Goal: Task Accomplishment & Management: Manage account settings

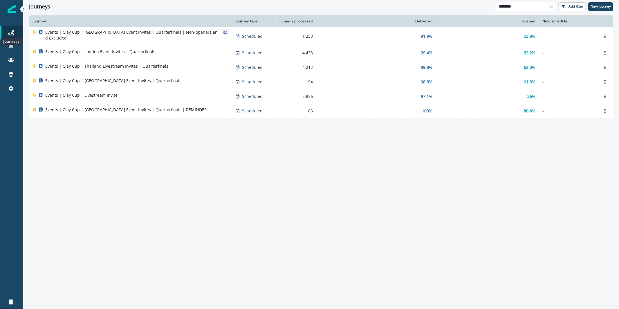
click at [9, 30] on icon at bounding box center [11, 33] width 6 height 6
click at [524, 6] on input "********" at bounding box center [525, 6] width 61 height 9
type input "*"
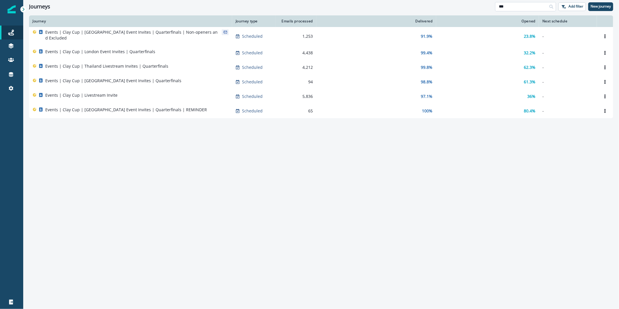
type input "***"
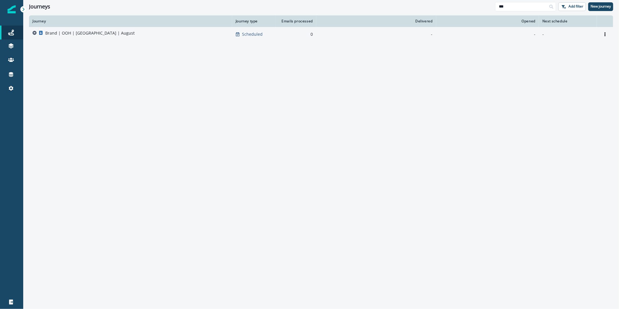
click at [132, 33] on div "Brand | OOH | [GEOGRAPHIC_DATA] | August" at bounding box center [131, 34] width 196 height 8
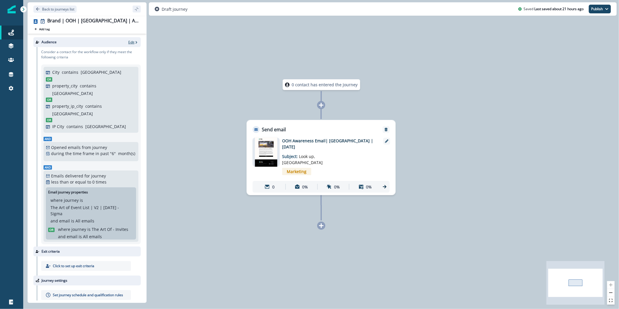
click at [128, 43] on p "Edit" at bounding box center [131, 42] width 6 height 5
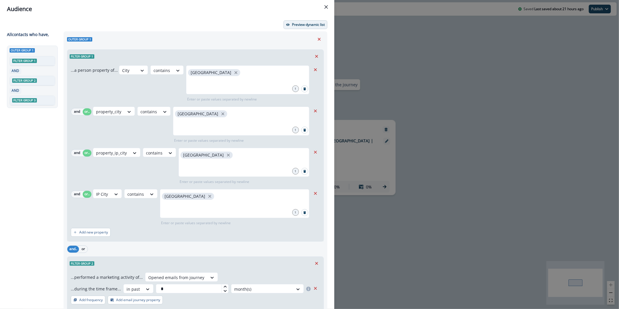
click at [288, 27] on button "Preview dynamic list" at bounding box center [306, 24] width 44 height 9
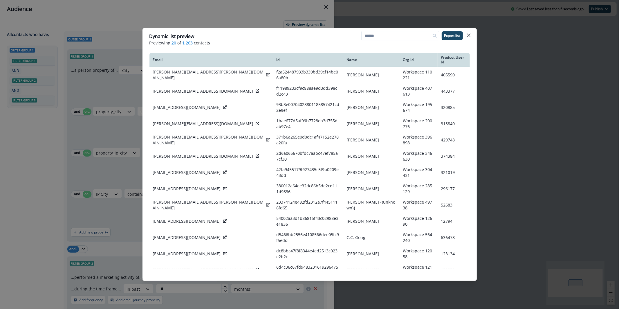
click at [269, 22] on div "Dynamic list preview Previewing 20 of 1,263 contacts Export list Email Id Name …" at bounding box center [309, 154] width 619 height 309
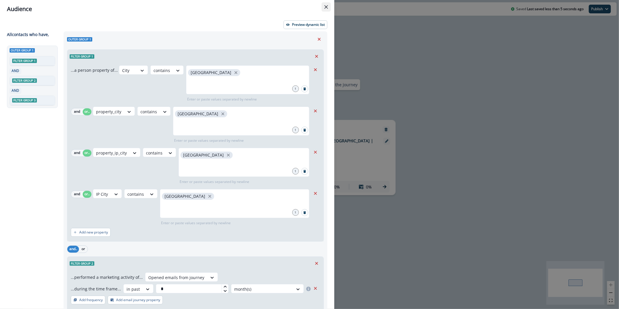
click at [322, 7] on button "Close" at bounding box center [326, 6] width 9 height 9
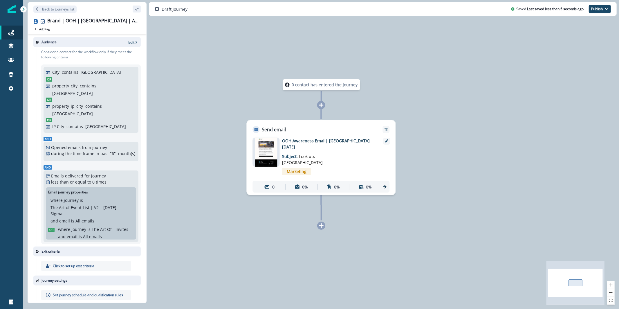
click at [266, 152] on img at bounding box center [266, 152] width 22 height 29
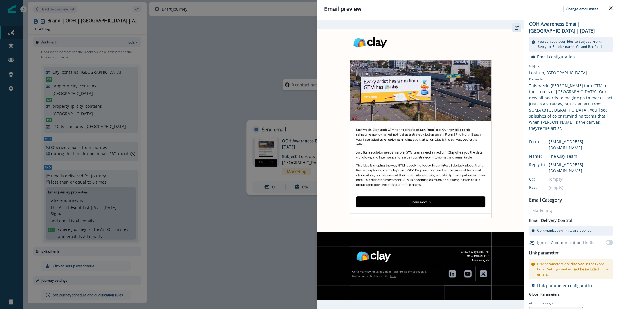
click at [521, 28] on button "button" at bounding box center [516, 27] width 9 height 9
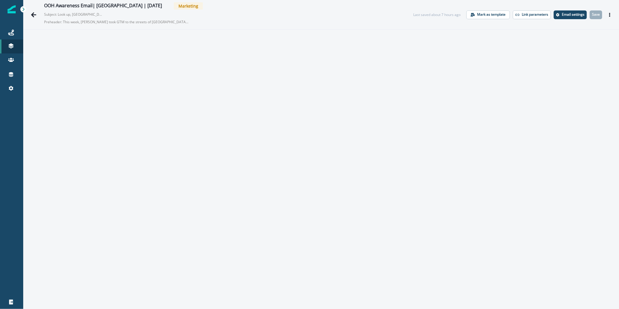
click at [608, 13] on icon "Actions" at bounding box center [610, 15] width 4 height 4
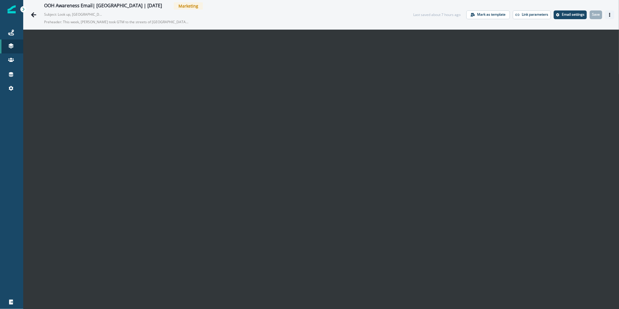
click at [608, 16] on icon "Actions" at bounding box center [610, 15] width 4 height 4
click at [586, 48] on button "Send test email" at bounding box center [577, 50] width 64 height 10
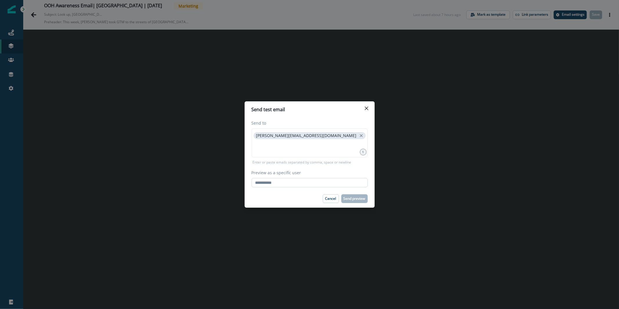
click at [319, 182] on input "Preview as a specific user" at bounding box center [310, 182] width 116 height 9
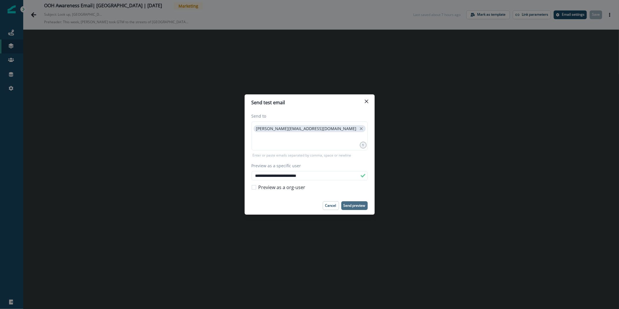
type input "**********"
click at [357, 208] on button "Send preview" at bounding box center [354, 205] width 26 height 9
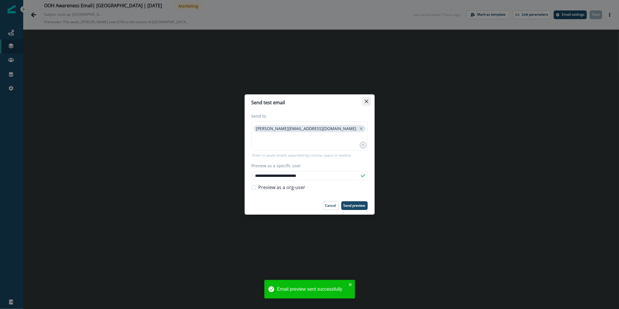
click at [363, 99] on button "Close" at bounding box center [366, 101] width 9 height 9
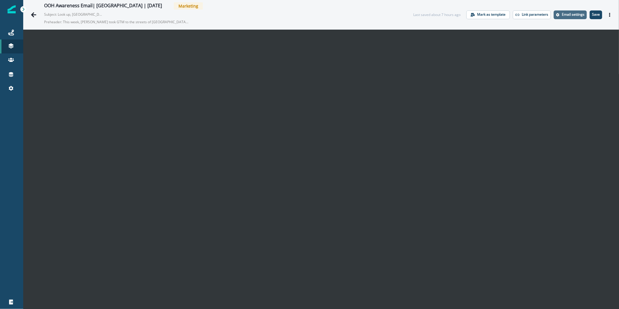
click at [567, 15] on p "Email settings" at bounding box center [573, 14] width 23 height 4
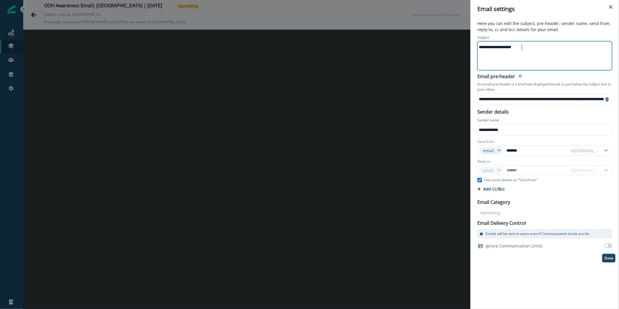
click at [518, 69] on div "**********" at bounding box center [544, 56] width 133 height 28
click at [606, 258] on p "Done" at bounding box center [609, 258] width 9 height 4
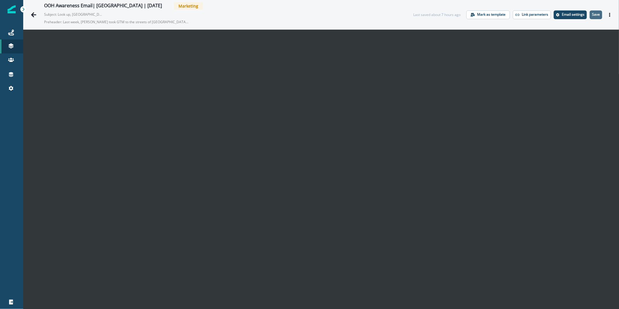
click at [590, 18] on button "Save" at bounding box center [596, 14] width 12 height 9
click at [609, 15] on icon "Actions" at bounding box center [609, 15] width 1 height 4
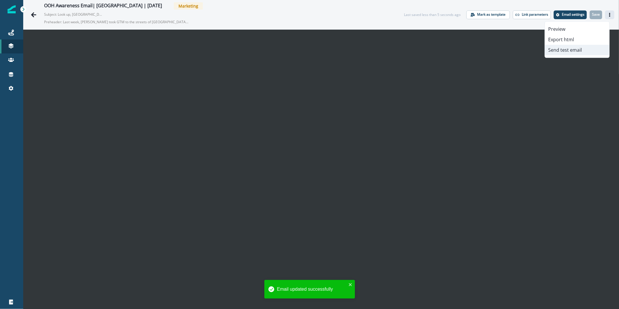
click at [582, 49] on button "Send test email" at bounding box center [577, 50] width 64 height 10
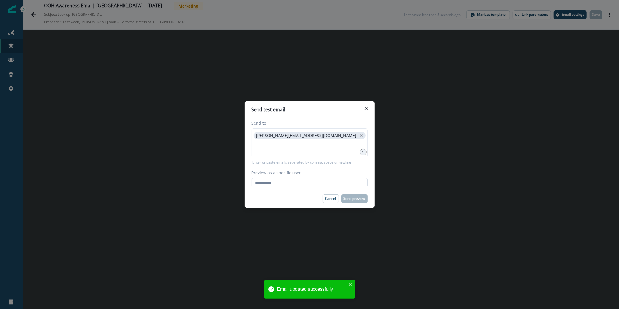
click at [318, 185] on input "Preview as a specific user" at bounding box center [310, 182] width 116 height 9
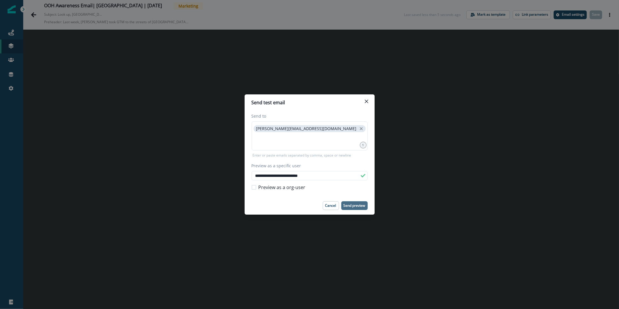
type input "**********"
click at [353, 208] on button "Send preview" at bounding box center [354, 205] width 26 height 9
click at [368, 102] on icon "Close" at bounding box center [366, 101] width 3 height 3
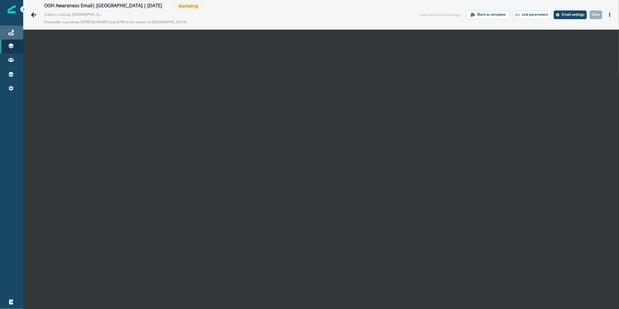
click at [10, 38] on link "Journeys" at bounding box center [11, 33] width 23 height 14
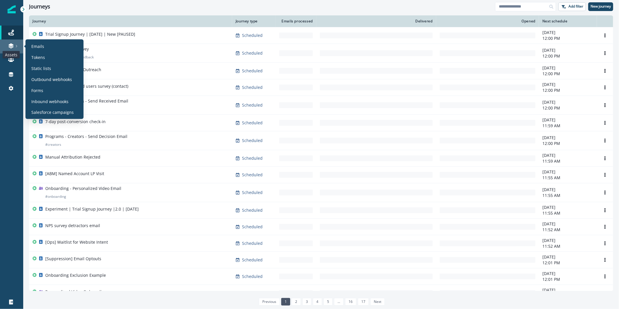
click at [13, 46] on icon at bounding box center [11, 46] width 6 height 6
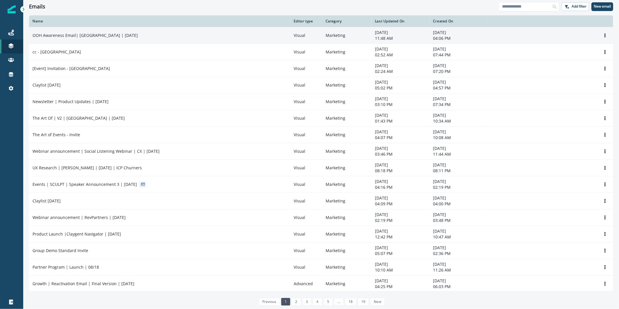
click at [222, 38] on div "OOH Awareness Email| [GEOGRAPHIC_DATA] | [DATE]" at bounding box center [160, 36] width 254 height 6
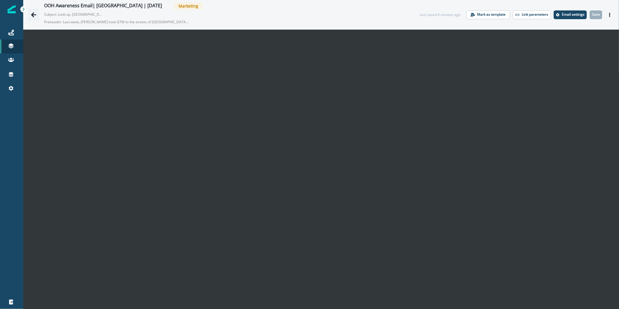
click at [35, 14] on icon "Go back" at bounding box center [34, 15] width 6 height 6
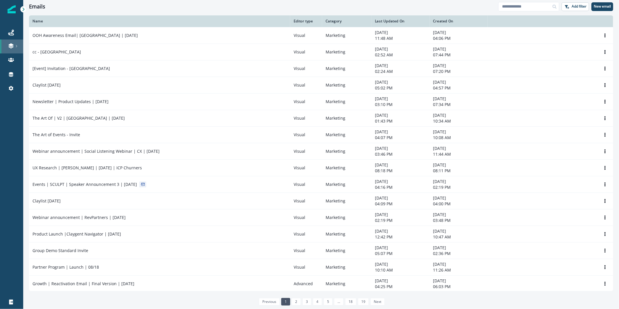
click at [8, 42] on link at bounding box center [11, 46] width 23 height 14
click at [6, 30] on div "Journeys" at bounding box center [11, 32] width 19 height 7
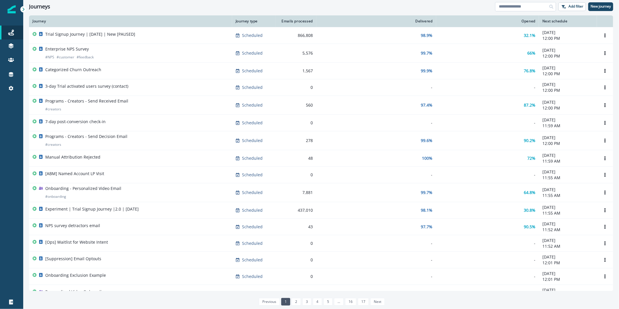
click at [522, 2] on input at bounding box center [525, 6] width 61 height 9
type input "***"
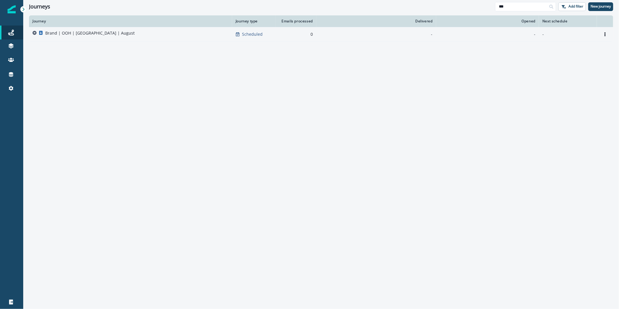
click at [204, 37] on div "Brand | OOH | [GEOGRAPHIC_DATA] | August" at bounding box center [131, 34] width 196 height 8
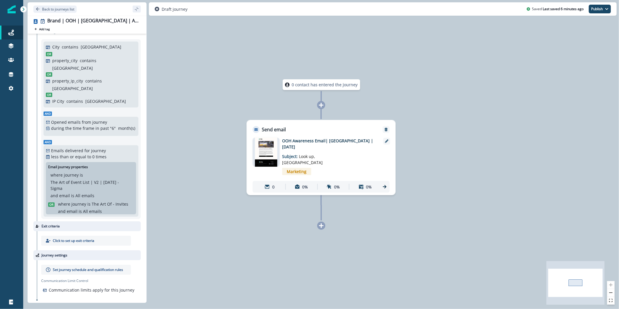
scroll to position [27, 0]
click at [79, 266] on p "Set journey schedule and qualification rules" at bounding box center [88, 268] width 70 height 5
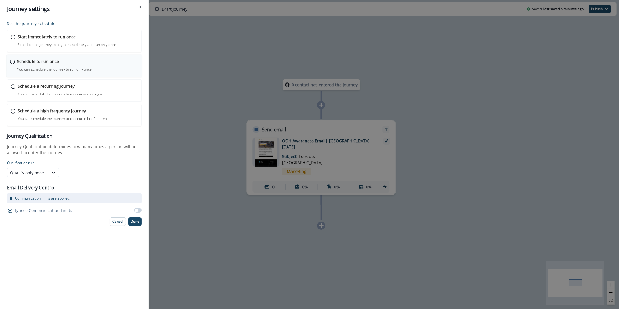
click at [59, 66] on div "Schedule to run once You can schedule the journey to run only once Journey is s…" at bounding box center [77, 65] width 121 height 14
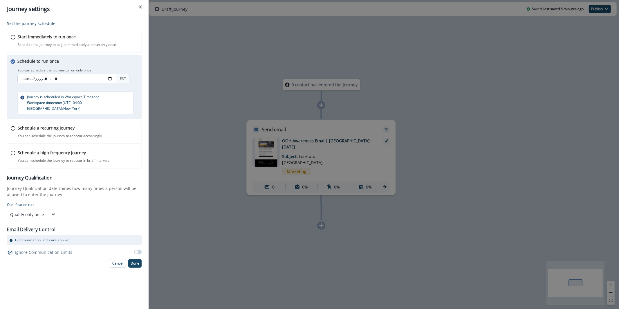
click at [112, 77] on input "datetime-local" at bounding box center [66, 78] width 99 height 9
type input "**********"
click at [134, 57] on div "Schedule to run once You can schedule the journey to run only once You can sche…" at bounding box center [74, 87] width 135 height 64
click at [135, 261] on p "Done" at bounding box center [135, 263] width 9 height 4
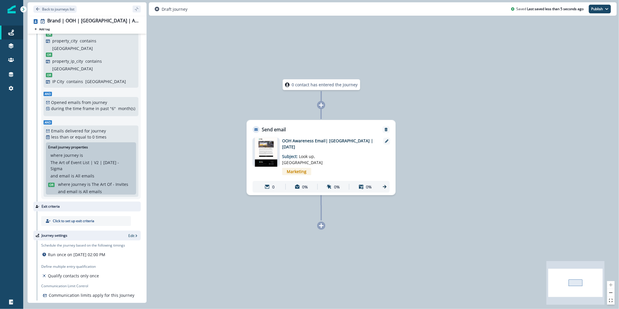
scroll to position [46, 0]
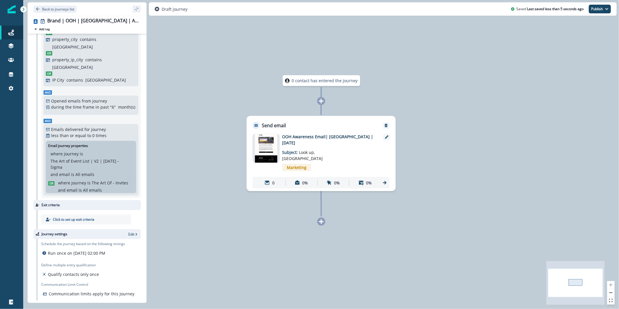
click at [279, 145] on div at bounding box center [266, 148] width 27 height 29
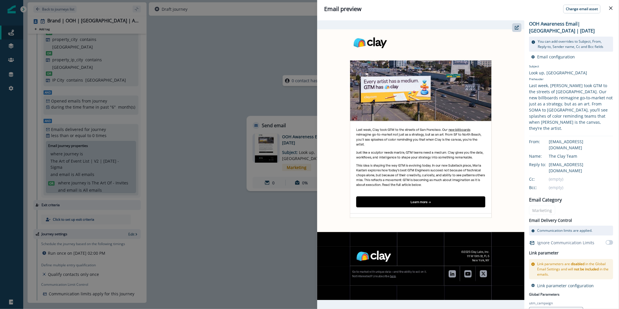
click at [225, 81] on div "Email preview Change email asset OOH Awareness Email| San Francisco | August 20…" at bounding box center [309, 154] width 619 height 309
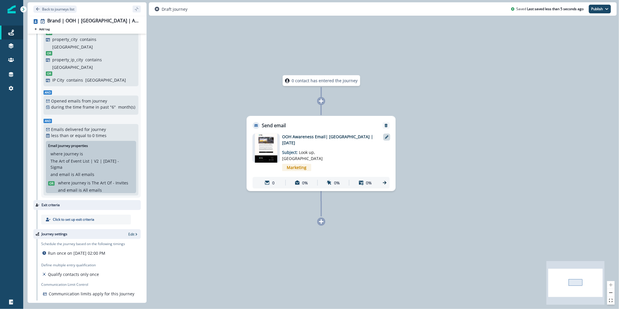
click at [387, 136] on icon at bounding box center [386, 136] width 3 height 3
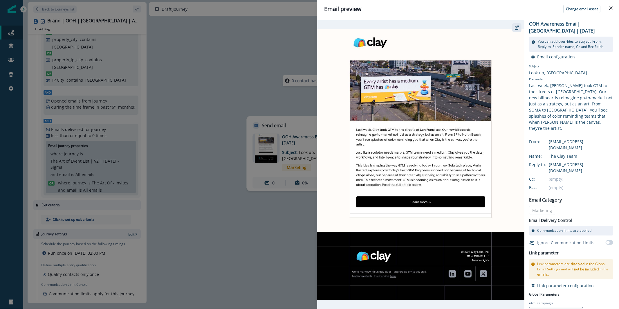
click at [516, 29] on icon "button" at bounding box center [517, 28] width 4 height 4
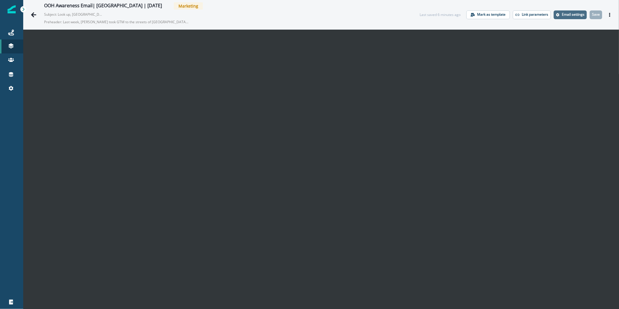
click at [569, 15] on p "Email settings" at bounding box center [573, 14] width 23 height 4
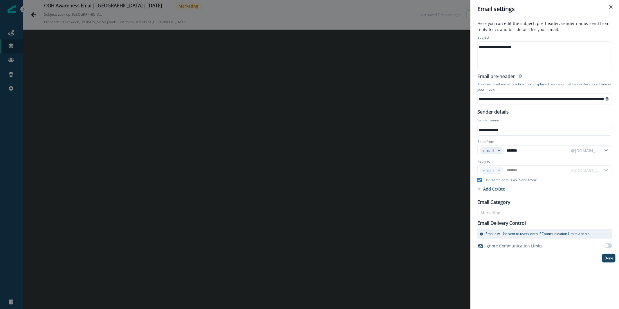
click at [470, 109] on div "**********" at bounding box center [544, 163] width 149 height 291
click at [610, 259] on p "Done" at bounding box center [609, 258] width 9 height 4
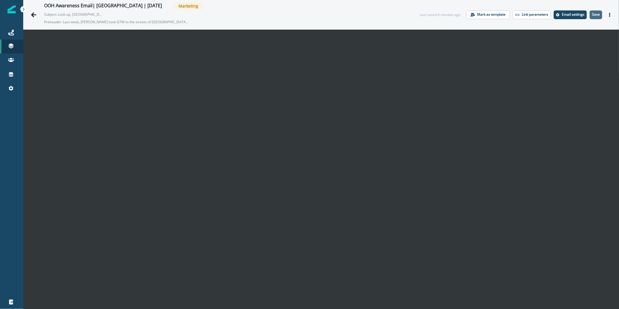
click at [592, 16] on p "Save" at bounding box center [596, 14] width 8 height 4
click at [607, 13] on button "Actions" at bounding box center [609, 14] width 9 height 9
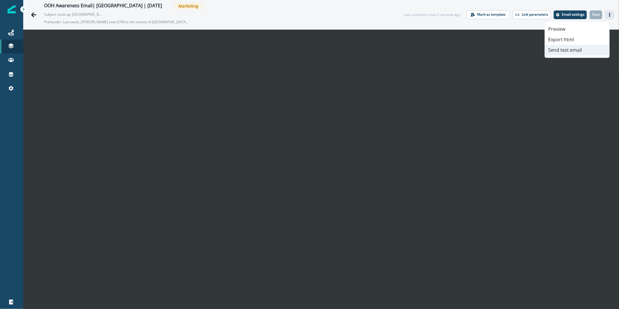
click at [571, 49] on button "Send test email" at bounding box center [577, 50] width 64 height 10
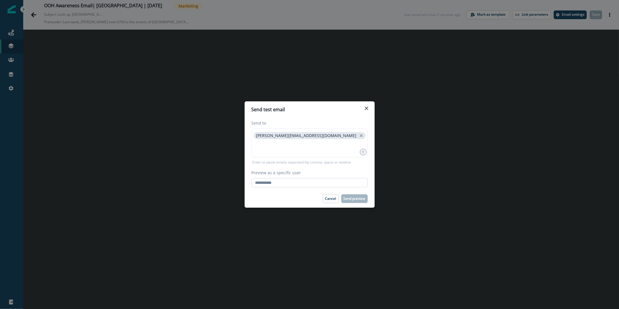
click at [349, 181] on input "Preview as a specific user" at bounding box center [310, 182] width 116 height 9
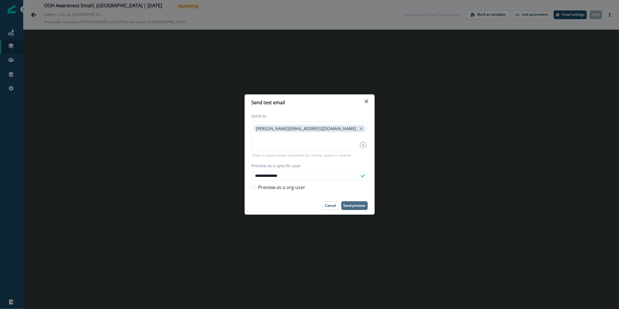
type input "**********"
click at [353, 206] on p "Send preview" at bounding box center [355, 205] width 22 height 4
click at [368, 103] on button "Close" at bounding box center [366, 101] width 9 height 9
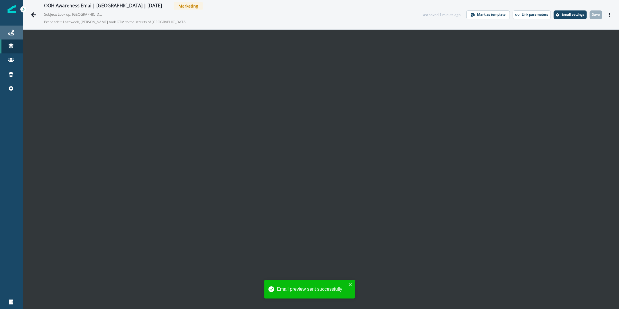
click at [10, 35] on icon at bounding box center [11, 33] width 6 height 6
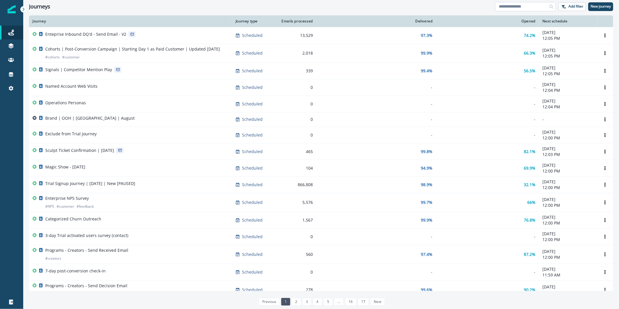
click at [528, 4] on input at bounding box center [525, 6] width 61 height 9
type input "***"
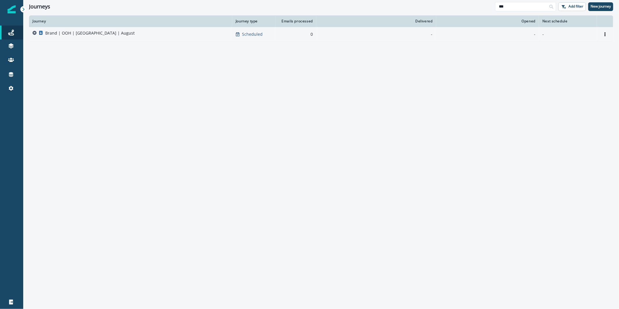
click at [468, 35] on div "-" at bounding box center [488, 34] width 96 height 6
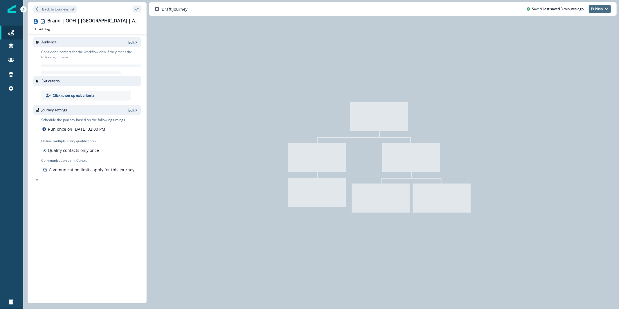
click at [599, 12] on button "Publish" at bounding box center [600, 9] width 22 height 9
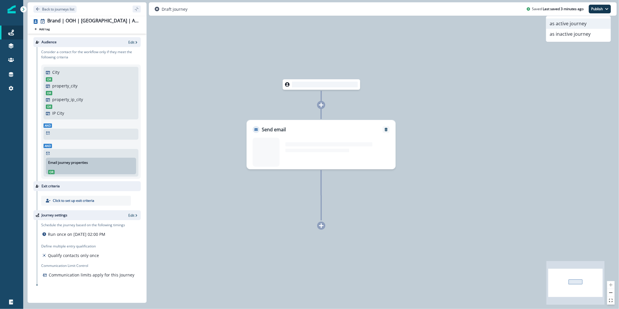
click at [592, 21] on button "as active journey" at bounding box center [578, 23] width 64 height 10
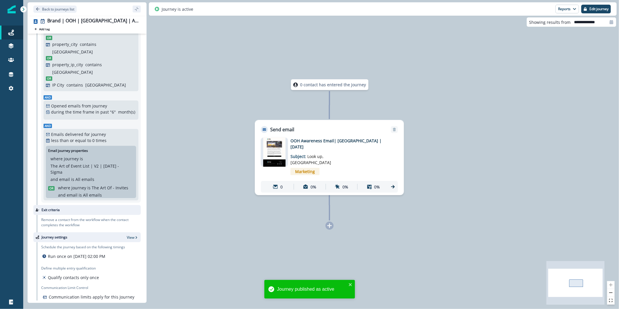
scroll to position [45, 0]
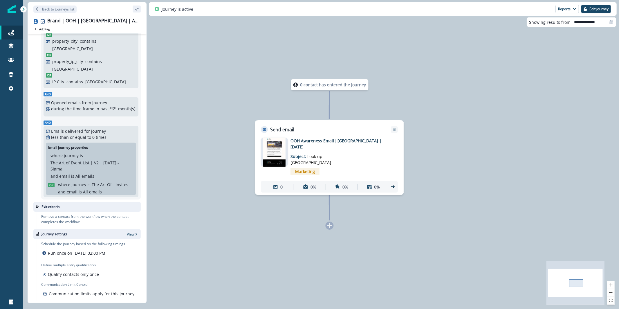
click at [66, 8] on p "Back to journeys list" at bounding box center [58, 9] width 32 height 5
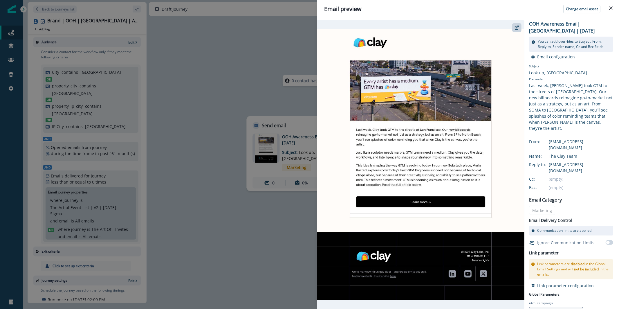
scroll to position [46, 0]
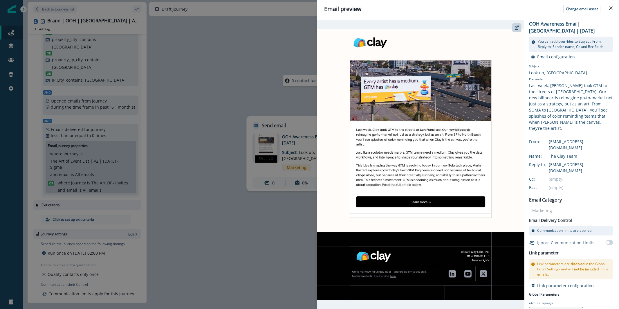
click at [189, 77] on div "Email preview Change email asset OOH Awareness Email| San Francisco | August 20…" at bounding box center [309, 154] width 619 height 309
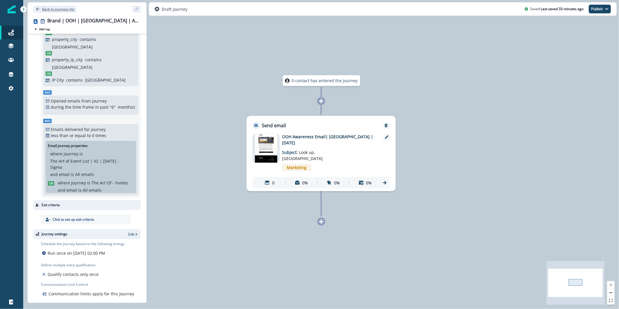
click at [66, 11] on p "Back to journeys list" at bounding box center [58, 9] width 32 height 5
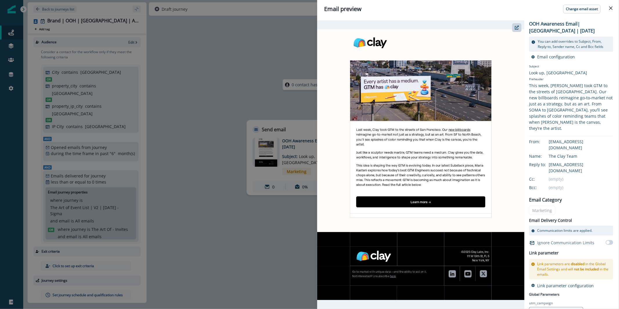
drag, startPoint x: 0, startPoint y: 0, endPoint x: 171, endPoint y: 55, distance: 179.6
click at [175, 55] on div "Email preview Change email asset OOH Awareness Email| [GEOGRAPHIC_DATA] | [DATE…" at bounding box center [309, 154] width 619 height 309
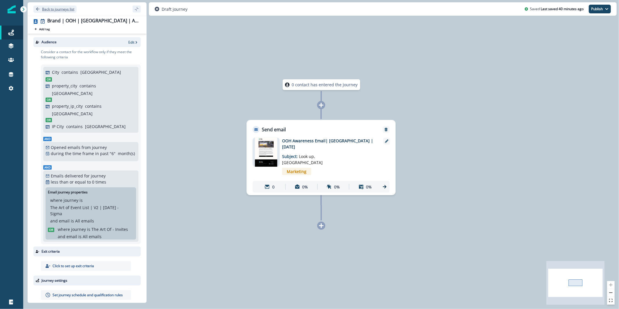
click at [66, 8] on p "Back to journeys list" at bounding box center [58, 9] width 32 height 5
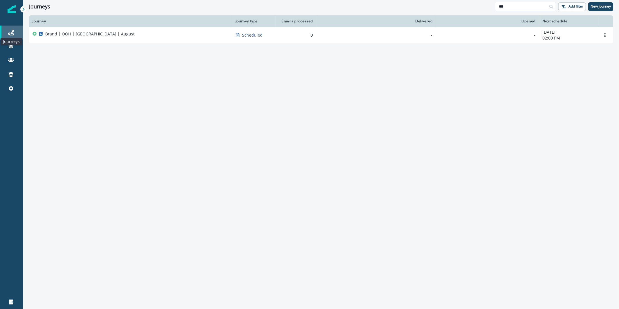
click at [12, 35] on icon at bounding box center [11, 33] width 6 height 6
click at [12, 48] on icon at bounding box center [11, 46] width 6 height 6
